Goal: Information Seeking & Learning: Learn about a topic

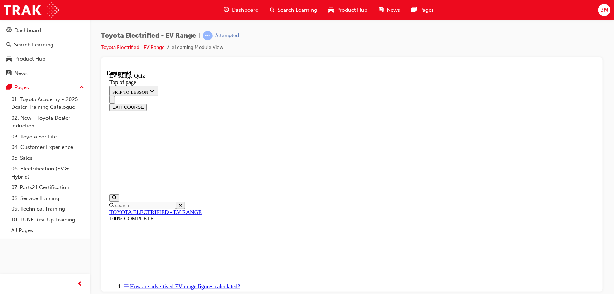
scroll to position [22, 0]
drag, startPoint x: 305, startPoint y: 214, endPoint x: 383, endPoint y: 97, distance: 141.3
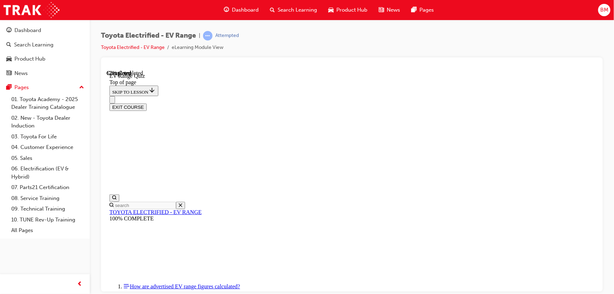
scroll to position [85, 0]
drag, startPoint x: 374, startPoint y: 193, endPoint x: 371, endPoint y: 215, distance: 23.2
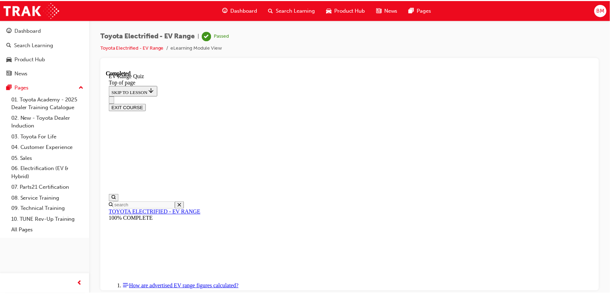
scroll to position [0, 0]
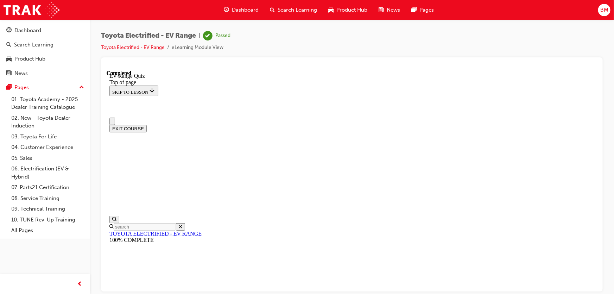
click at [146, 125] on button "EXIT COURSE" at bounding box center [127, 128] width 37 height 7
click at [240, 6] on span "Dashboard" at bounding box center [245, 10] width 27 height 8
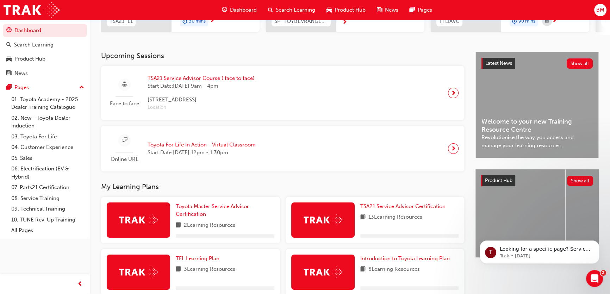
scroll to position [128, 0]
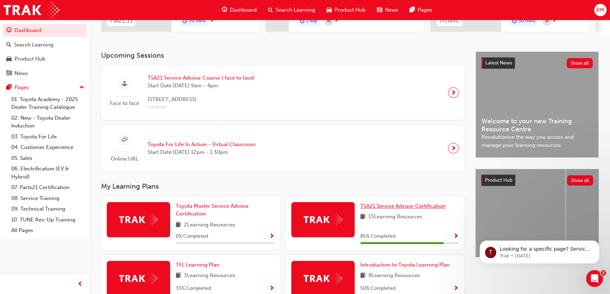
click at [388, 209] on span "TSA21 Service Advisor Certification" at bounding box center [402, 206] width 85 height 6
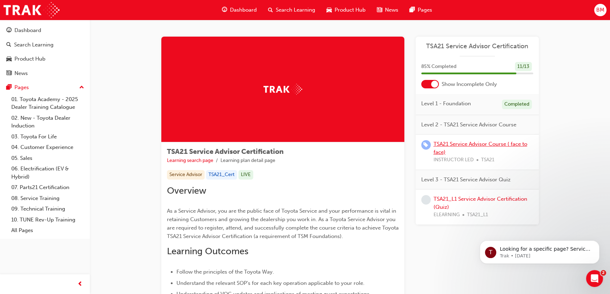
click at [464, 143] on link "TSA21 Service Advisor Course ( face to face)" at bounding box center [480, 148] width 94 height 14
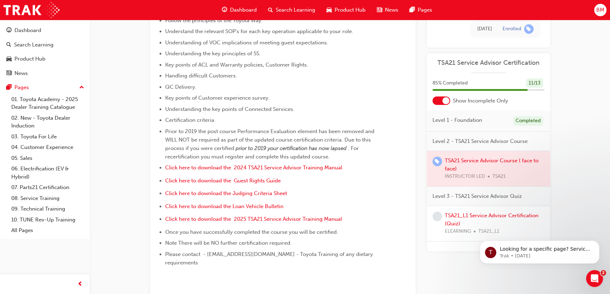
scroll to position [118, 0]
